Goal: Task Accomplishment & Management: Manage account settings

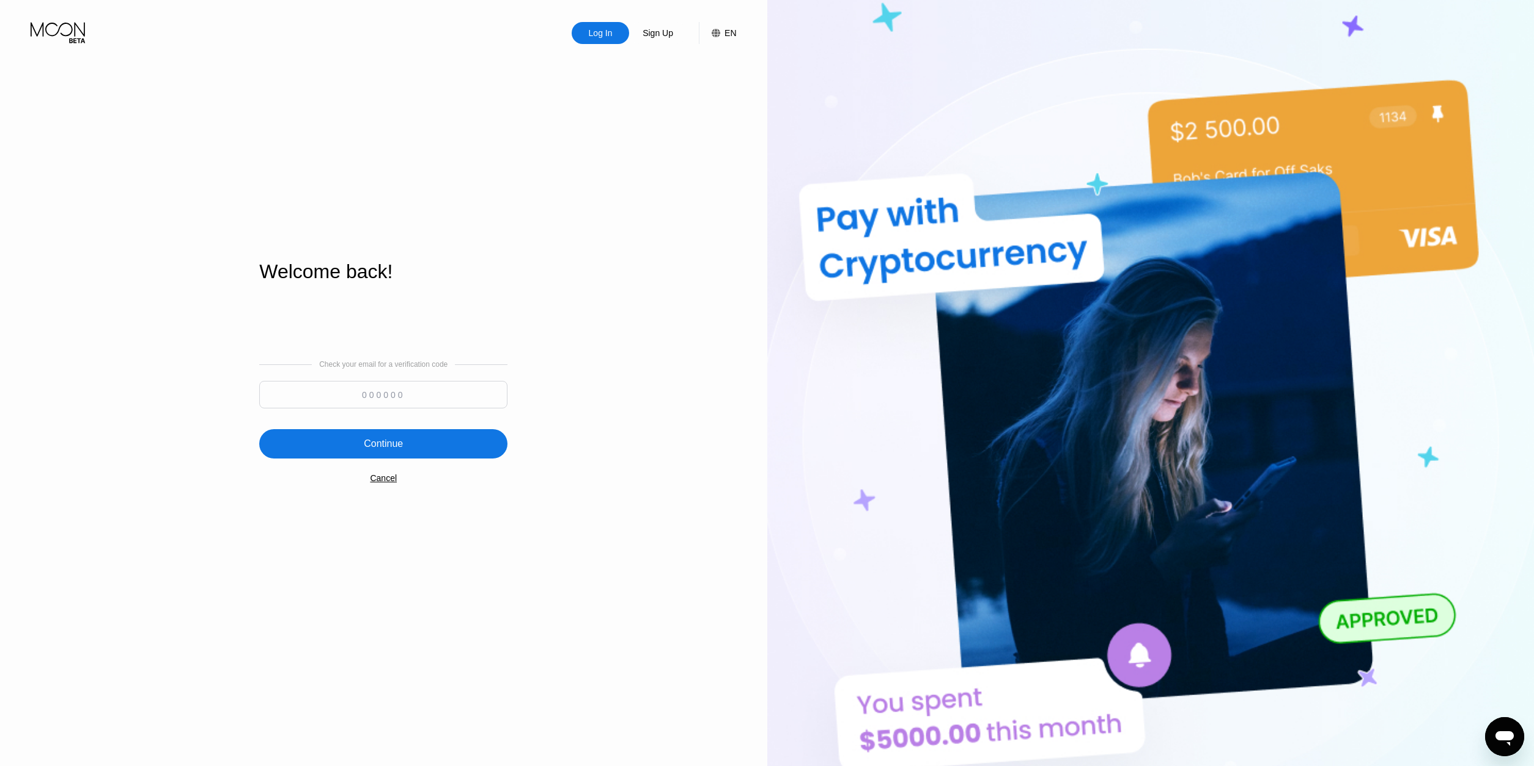
click at [463, 401] on input at bounding box center [383, 395] width 248 height 28
type input "323396"
click at [442, 440] on div "Continue" at bounding box center [383, 443] width 248 height 29
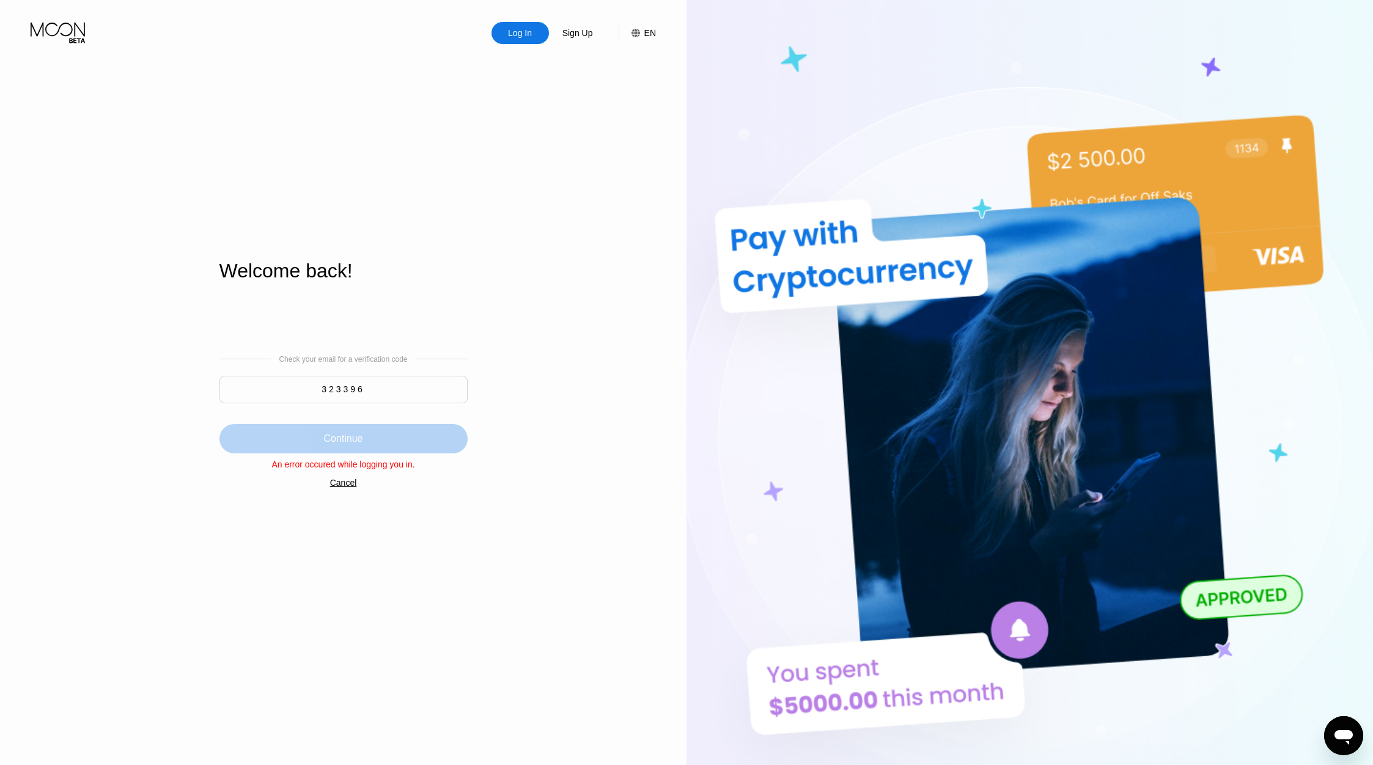
click at [337, 441] on div "Continue" at bounding box center [342, 439] width 39 height 12
click at [342, 488] on div "Cancel" at bounding box center [343, 483] width 27 height 10
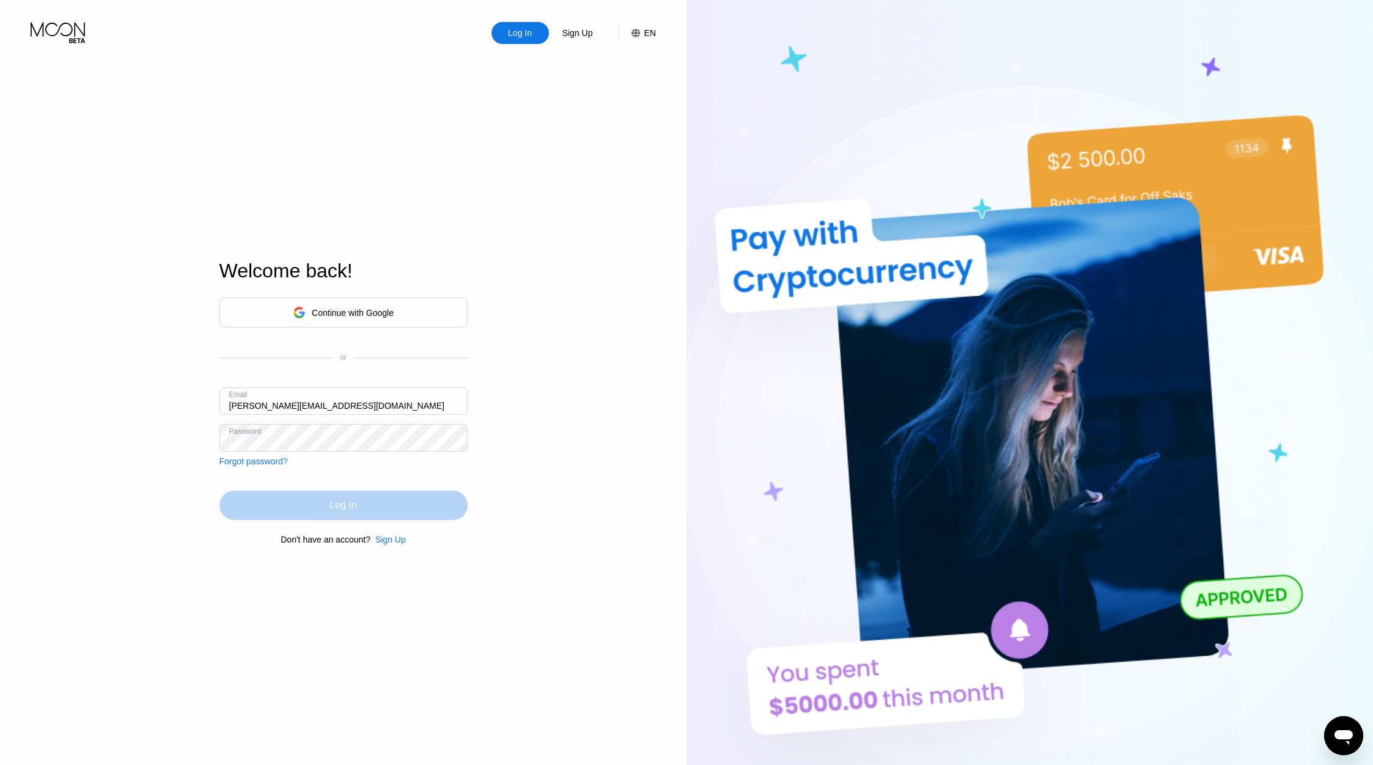
click at [345, 510] on div "Log In" at bounding box center [343, 506] width 27 height 12
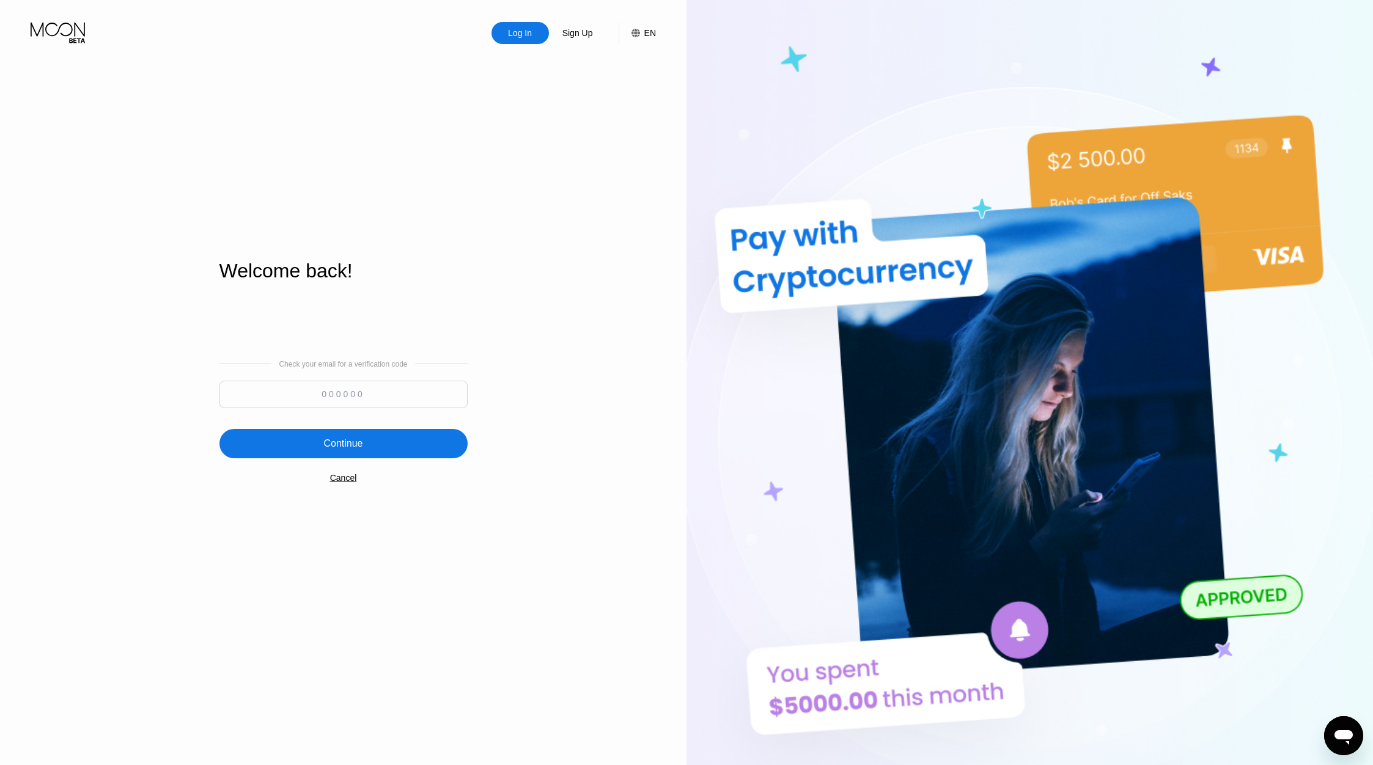
click at [350, 398] on input at bounding box center [343, 395] width 248 height 28
type input "795681"
click at [336, 445] on div "Continue" at bounding box center [342, 444] width 39 height 12
